Goal: Answer question/provide support

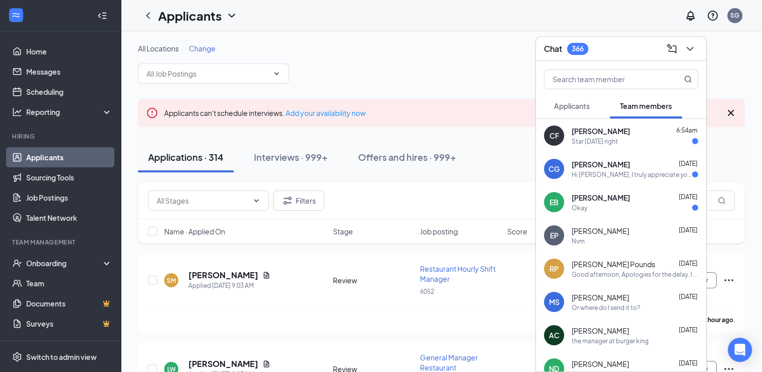
click at [623, 209] on div "Okay" at bounding box center [635, 208] width 126 height 9
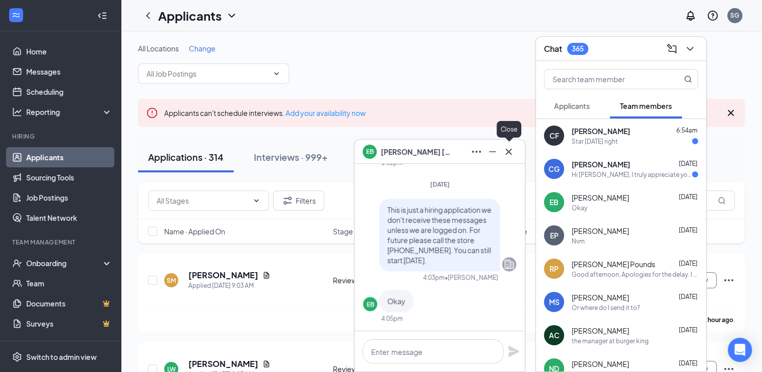
click at [508, 154] on icon "Cross" at bounding box center [509, 152] width 12 height 12
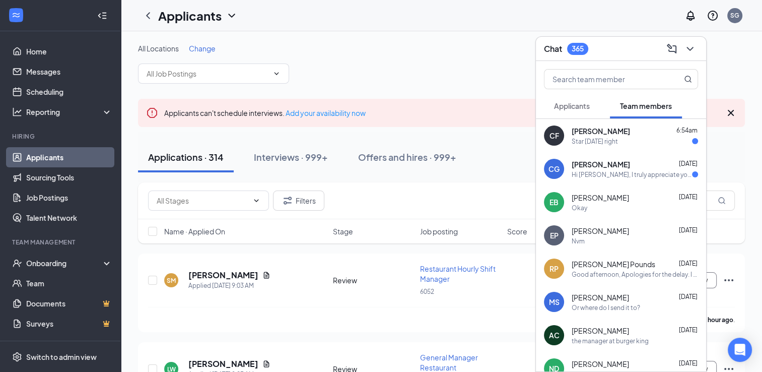
click at [591, 169] on div "[PERSON_NAME] [DATE] Hi [PERSON_NAME], I truly appreciate you giving me the opp…" at bounding box center [635, 169] width 126 height 20
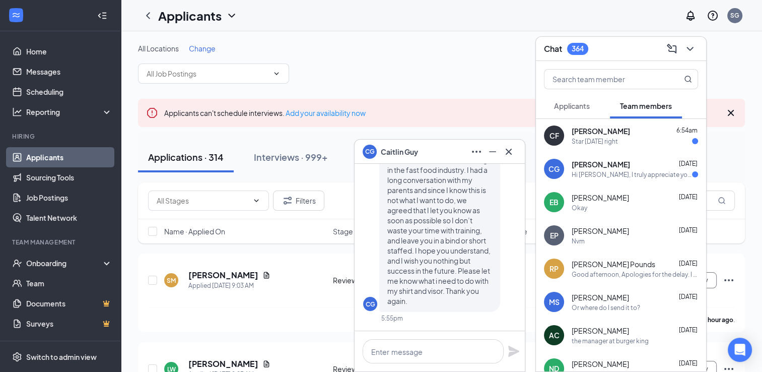
click at [639, 138] on div "Star [DATE] right" at bounding box center [635, 141] width 126 height 9
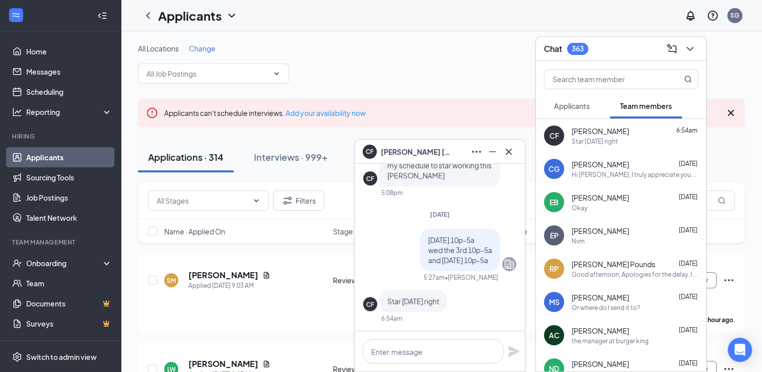
click at [451, 74] on div "All Locations Change" at bounding box center [441, 63] width 607 height 40
click at [41, 48] on link "Home" at bounding box center [69, 51] width 86 height 20
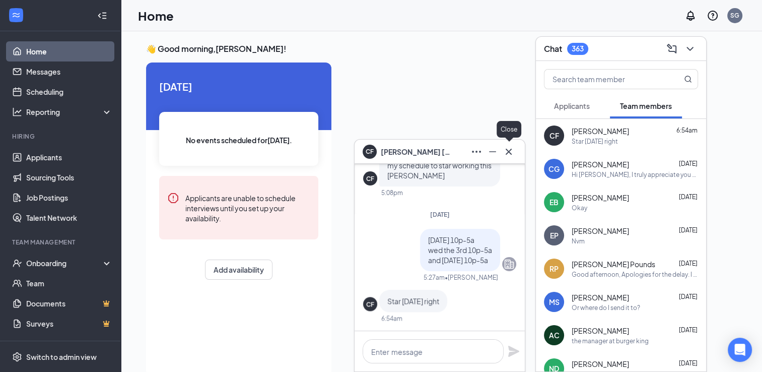
click at [509, 152] on icon "Cross" at bounding box center [509, 151] width 6 height 6
